Goal: Download file/media

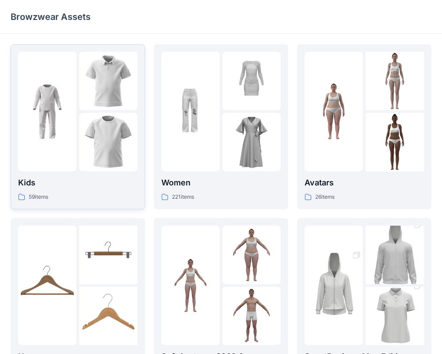
click at [71, 186] on p "Kids" at bounding box center [77, 182] width 119 height 12
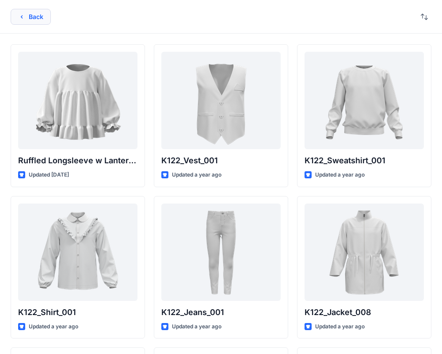
click at [45, 22] on button "Back" at bounding box center [31, 17] width 40 height 16
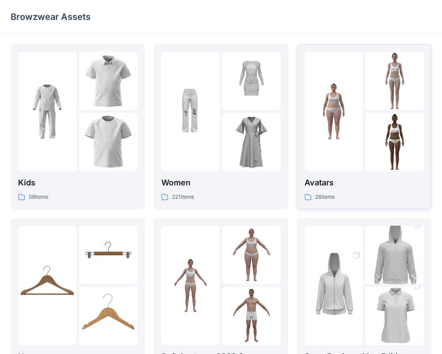
click at [337, 163] on div at bounding box center [334, 111] width 58 height 119
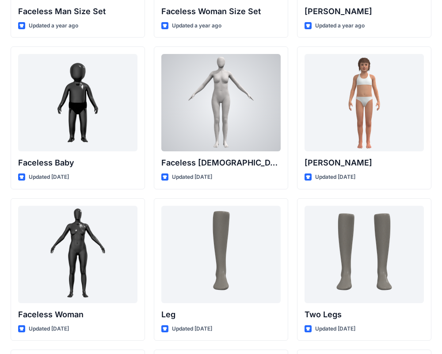
scroll to position [623, 0]
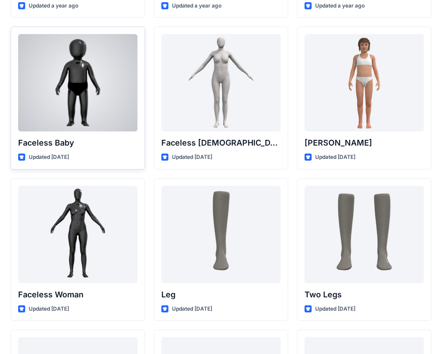
click at [82, 88] on div at bounding box center [77, 82] width 119 height 97
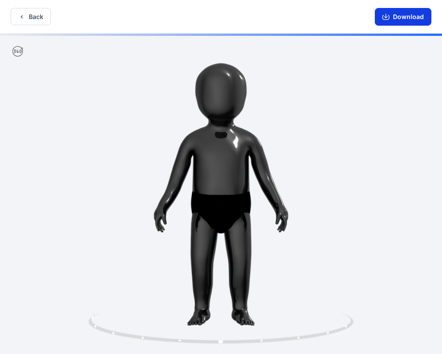
click at [403, 13] on button "Download" at bounding box center [403, 17] width 57 height 18
click at [389, 15] on icon "button" at bounding box center [385, 16] width 7 height 7
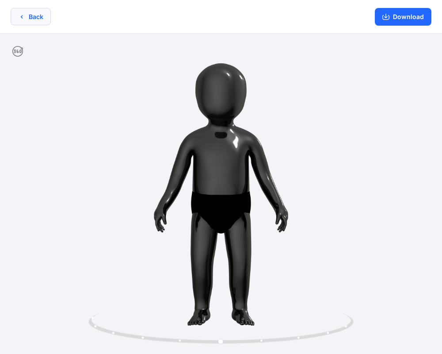
click at [30, 13] on button "Back" at bounding box center [31, 16] width 40 height 17
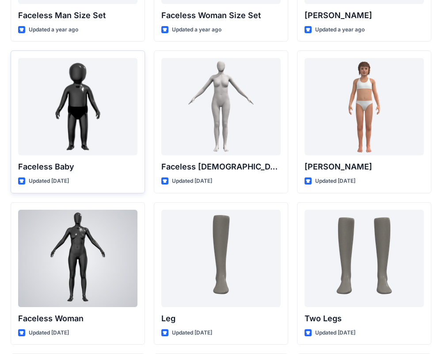
scroll to position [416, 0]
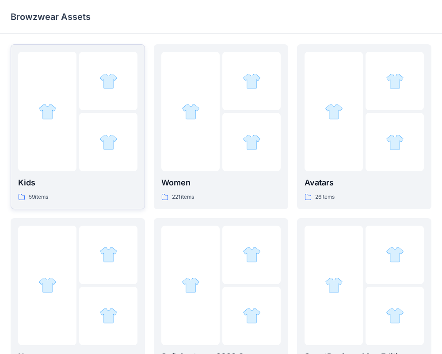
click at [61, 127] on div at bounding box center [47, 111] width 58 height 119
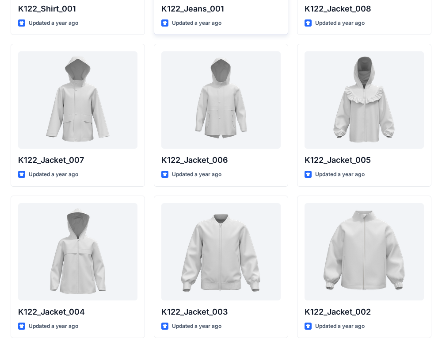
scroll to position [330, 0]
